Goal: Ask a question

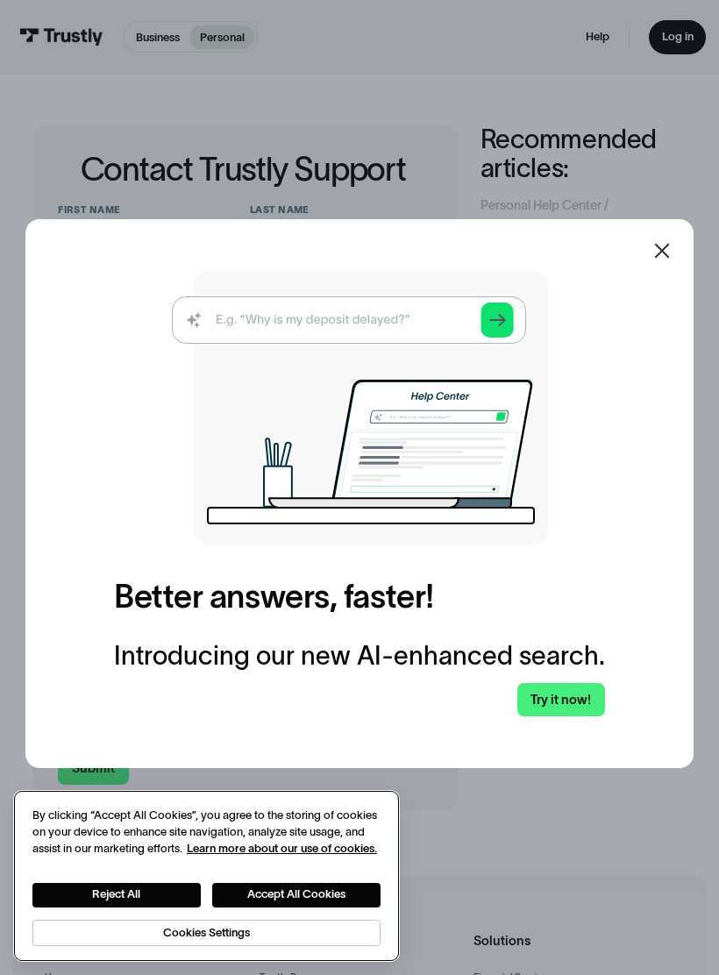
click at [345, 883] on button "Accept All Cookies" at bounding box center [296, 895] width 168 height 25
click at [327, 904] on button "Accept All Cookies" at bounding box center [296, 895] width 168 height 25
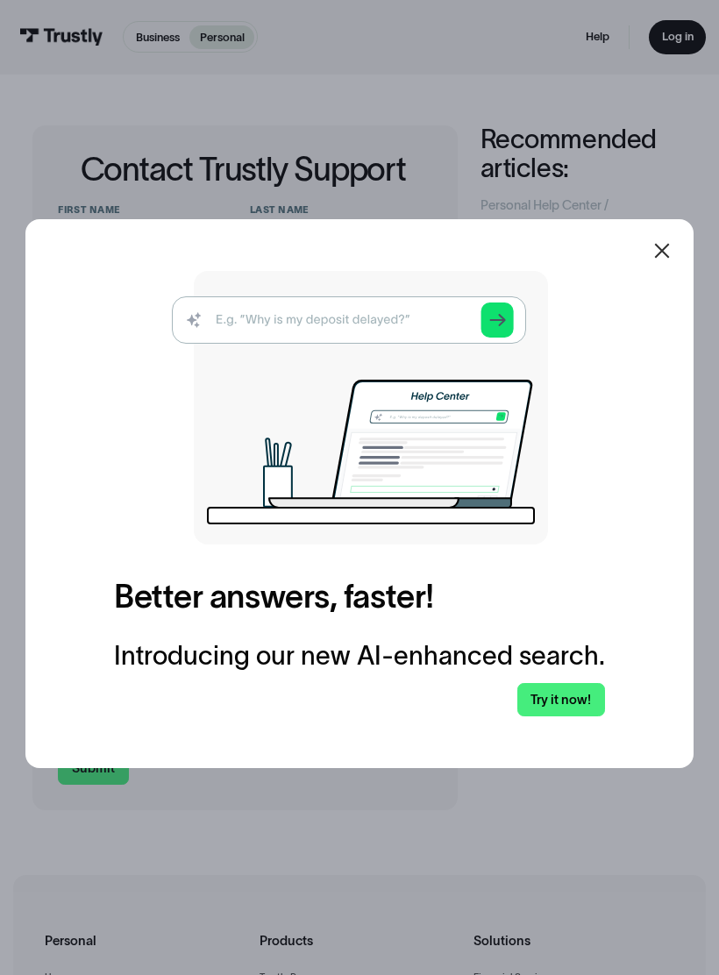
click at [555, 703] on link "Try it now!" at bounding box center [561, 700] width 88 height 34
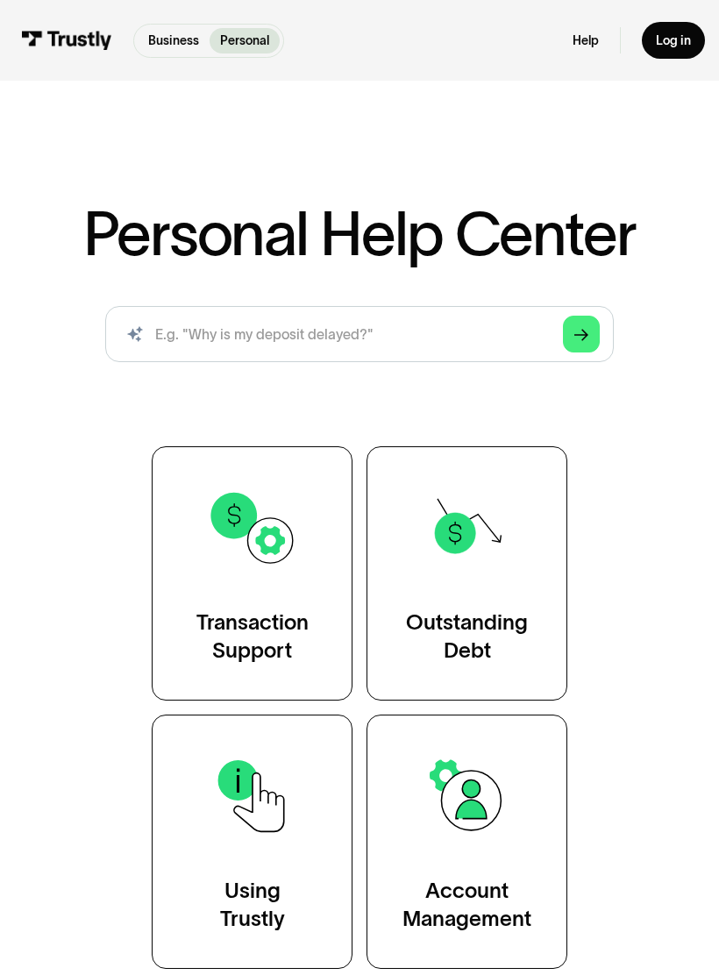
scroll to position [37, 0]
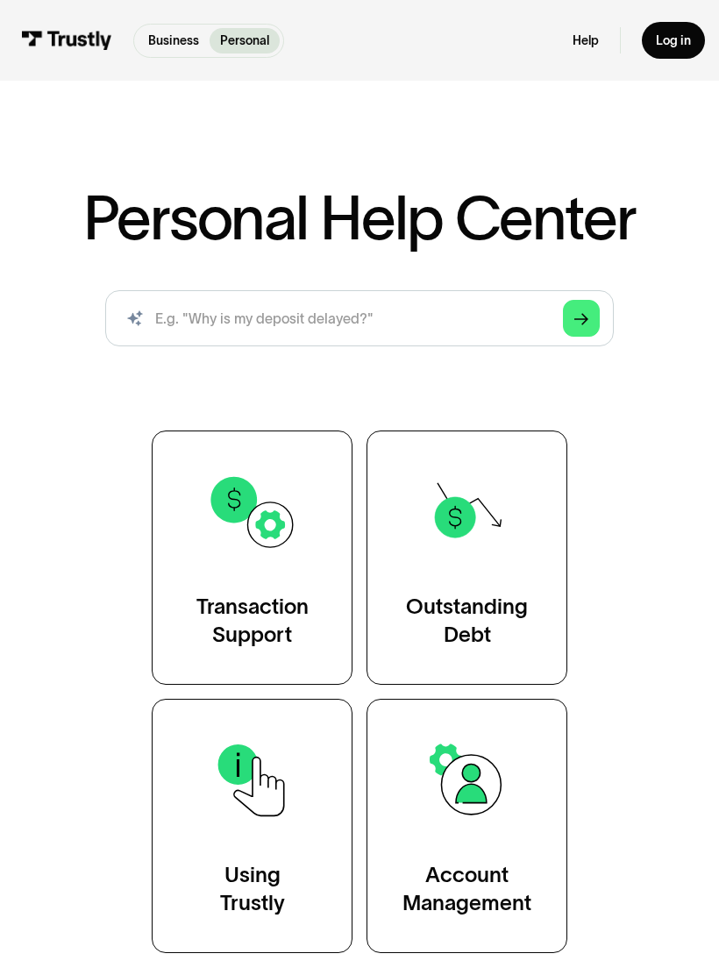
click at [275, 652] on link "Transaction Support" at bounding box center [252, 557] width 201 height 254
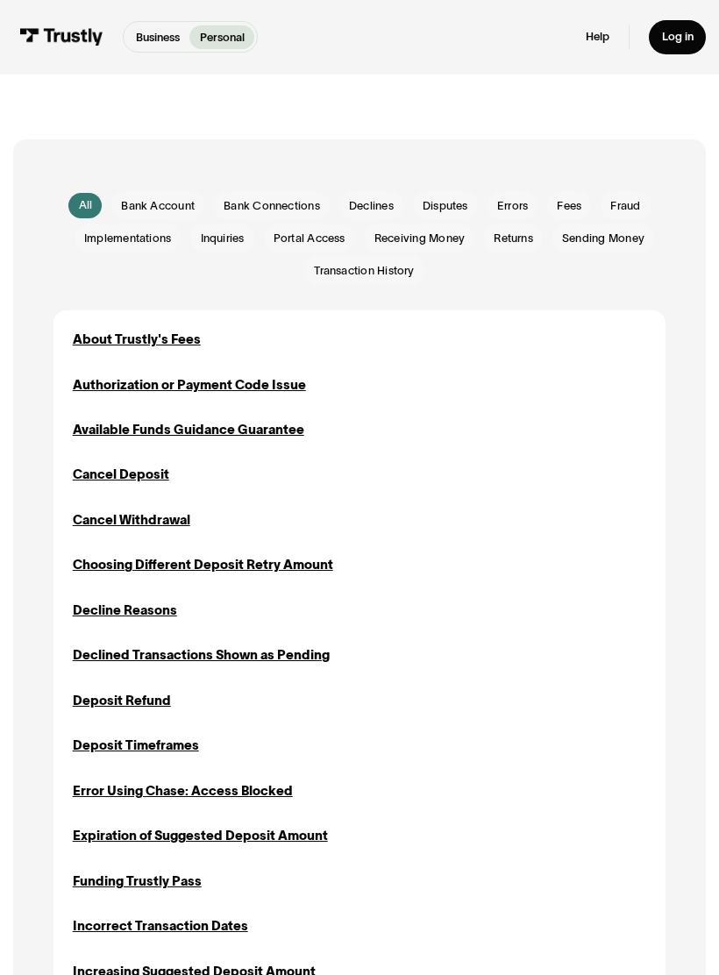
scroll to position [270, 0]
